Goal: Task Accomplishment & Management: Manage account settings

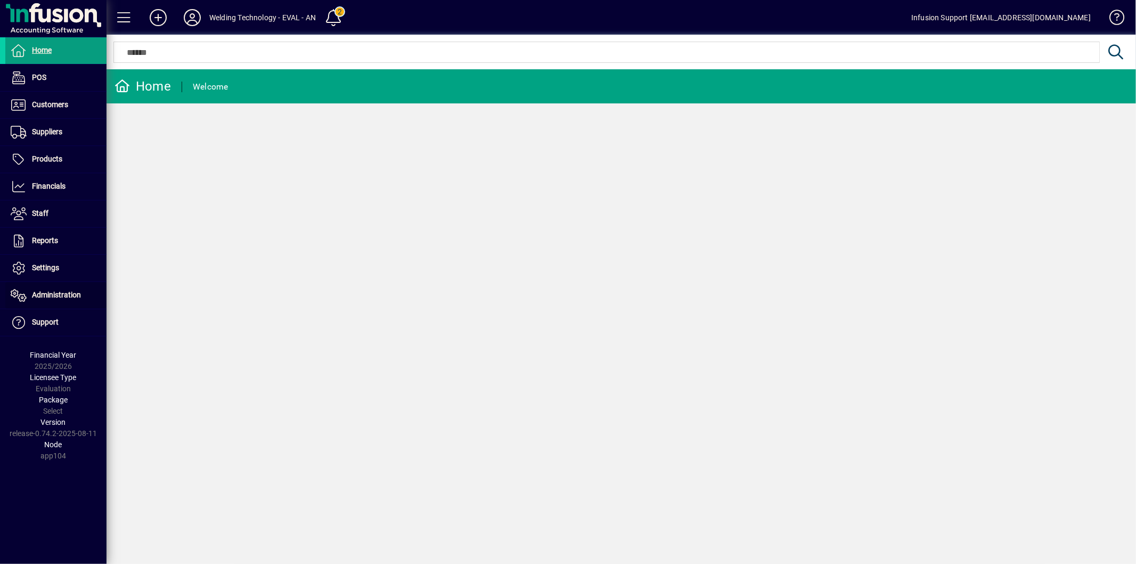
click at [55, 301] on span "Administration" at bounding box center [43, 295] width 76 height 13
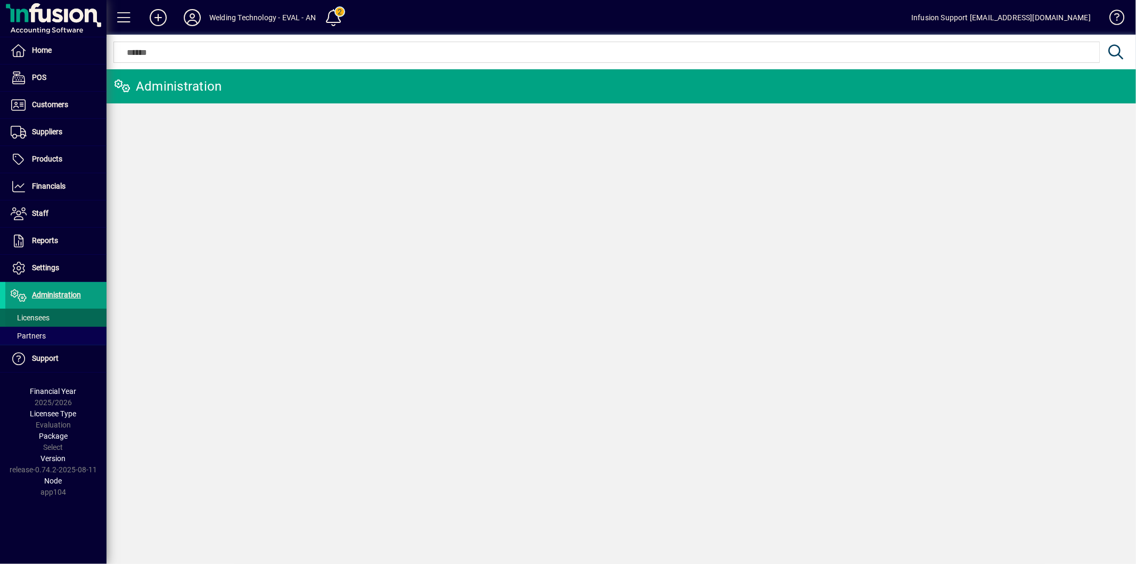
click at [47, 315] on span "Licensees" at bounding box center [30, 317] width 39 height 9
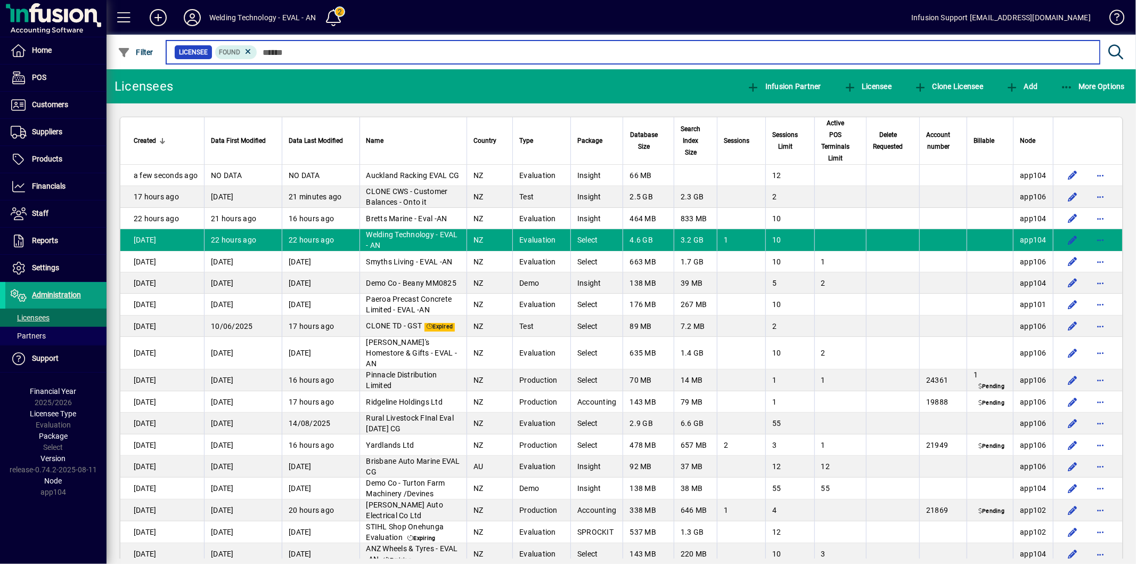
click at [360, 51] on input "text" at bounding box center [674, 52] width 834 height 15
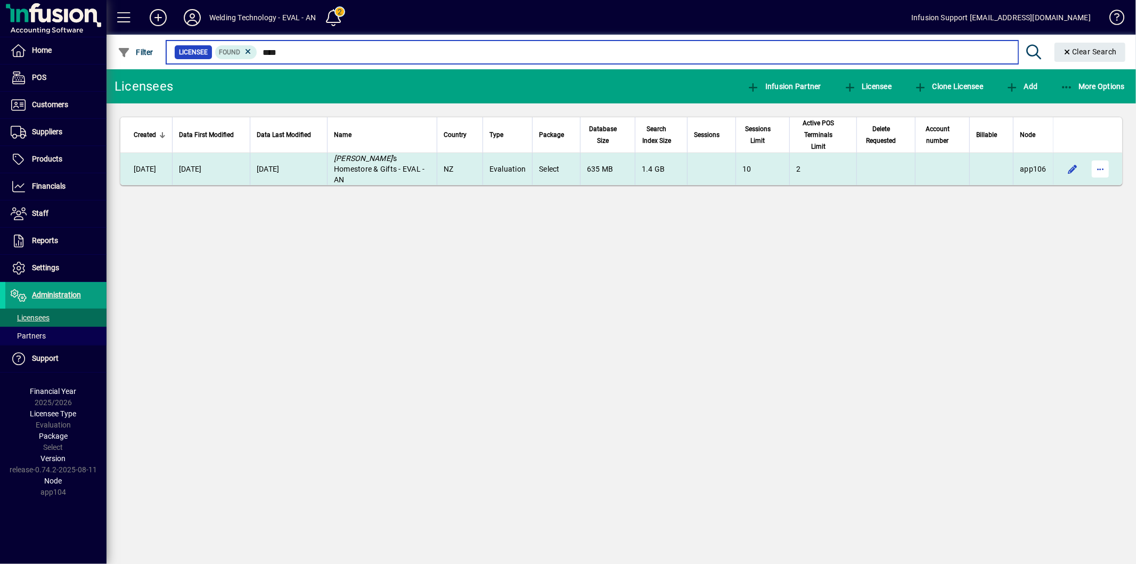
type input "****"
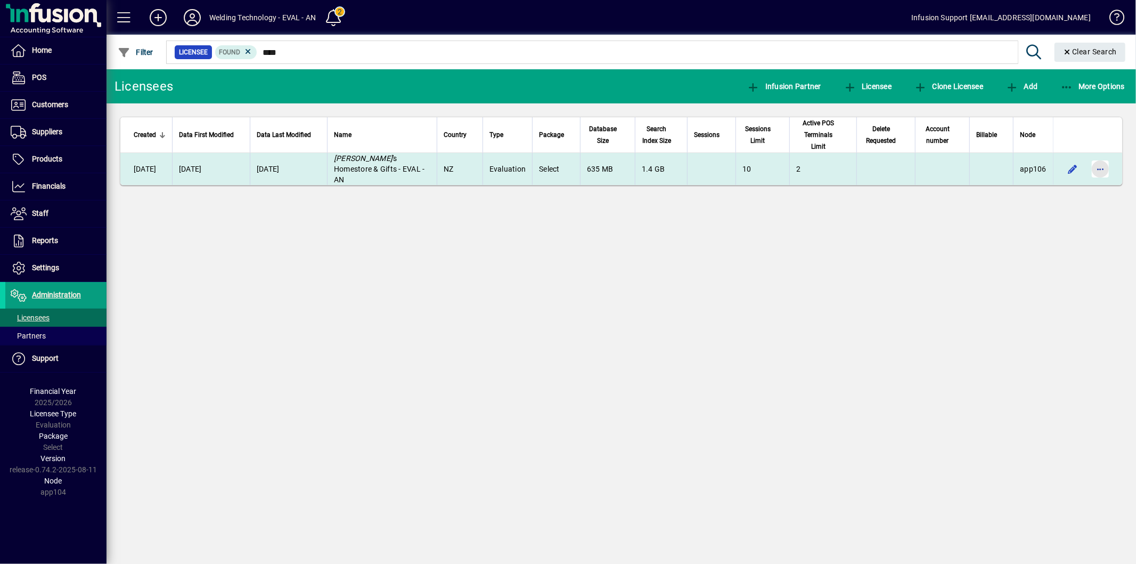
click at [1107, 156] on span "button" at bounding box center [1101, 169] width 26 height 26
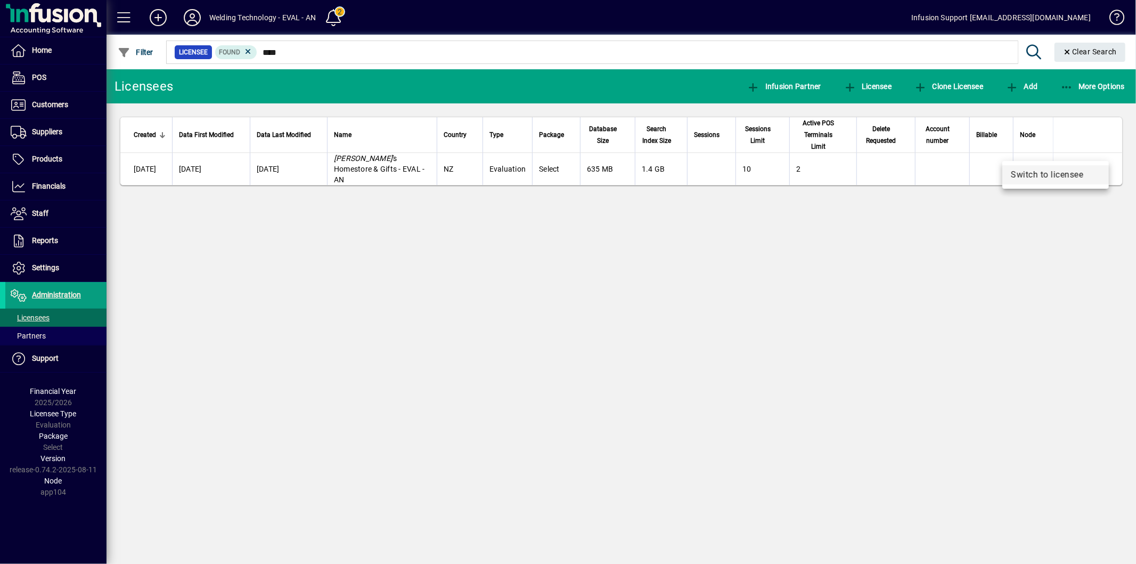
click at [1056, 172] on span "Switch to licensee" at bounding box center [1055, 174] width 89 height 13
